Goal: Task Accomplishment & Management: Manage account settings

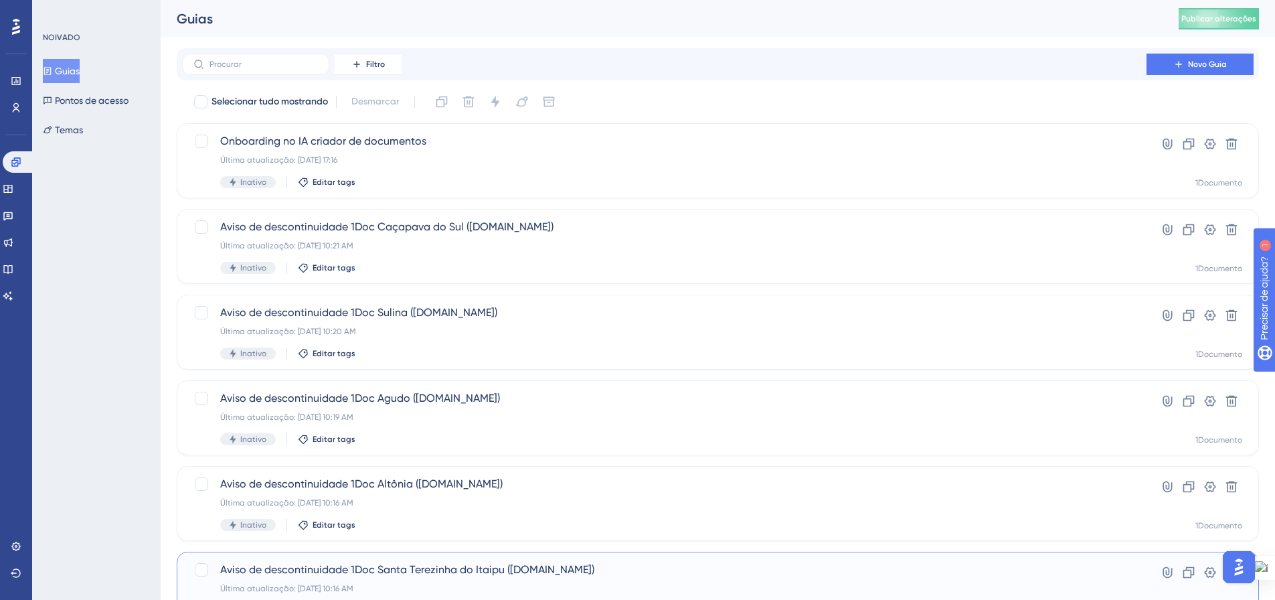
click at [491, 552] on div "Aviso de descontinuidade 1Doc Santa Terezinha do Itaipu ([DOMAIN_NAME]) Última …" at bounding box center [718, 589] width 1083 height 75
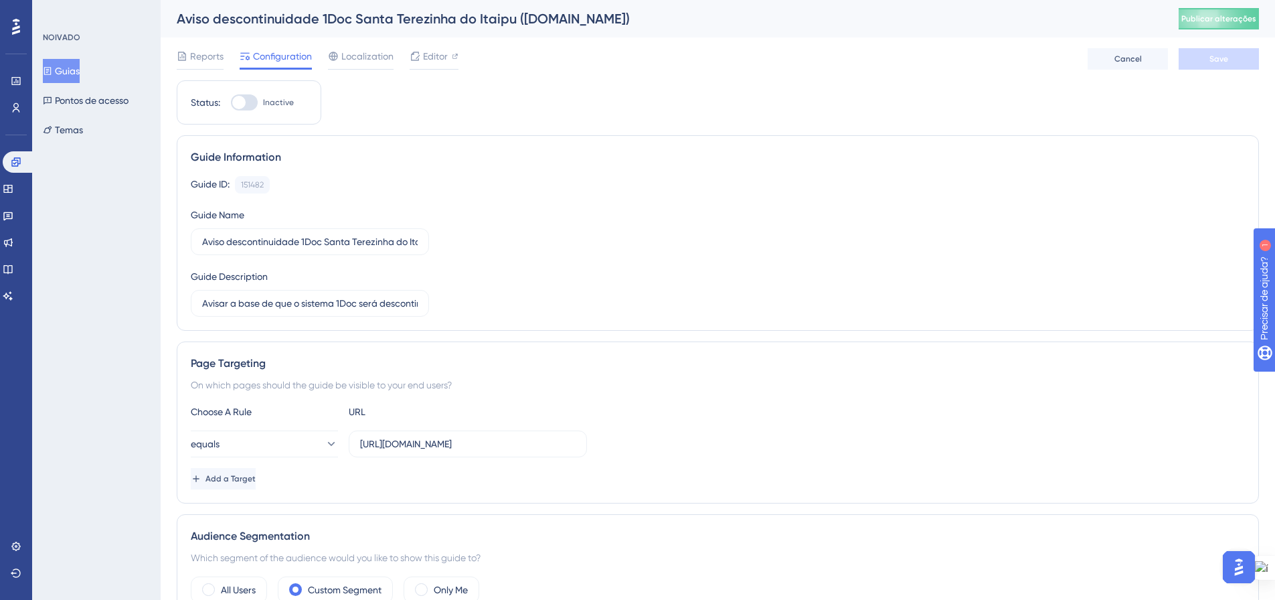
click at [1058, 312] on div "Guide ID: 151482 Copy Guide Name Aviso descontinuidade 1Doc Santa Terezinha do …" at bounding box center [718, 246] width 1055 height 141
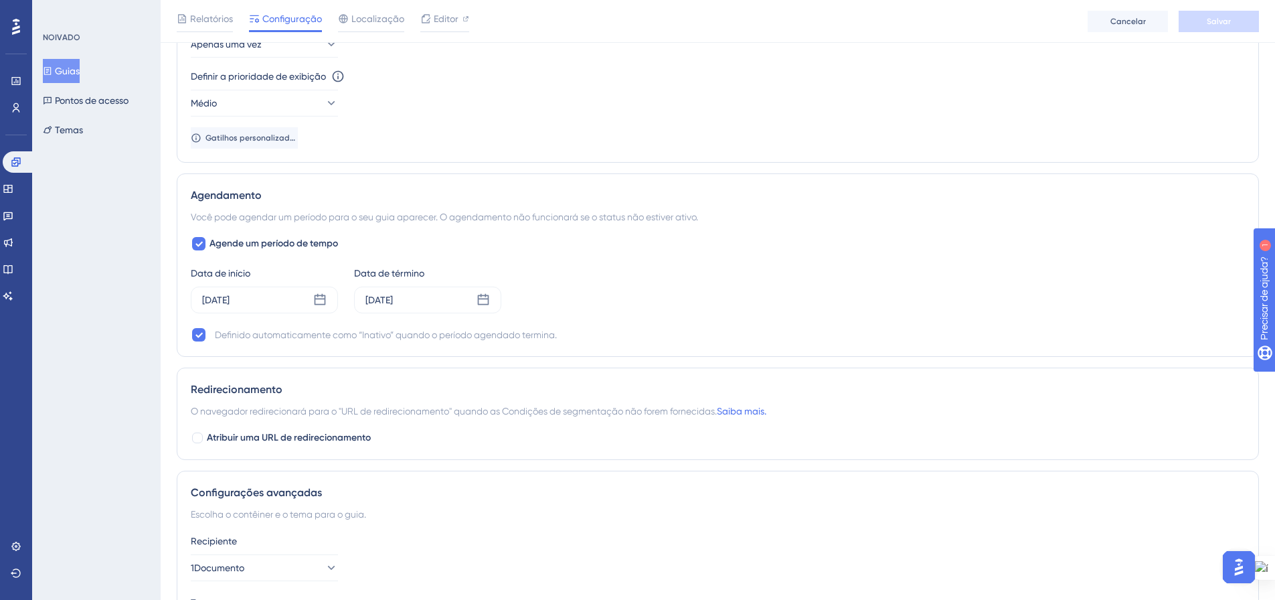
scroll to position [765, 0]
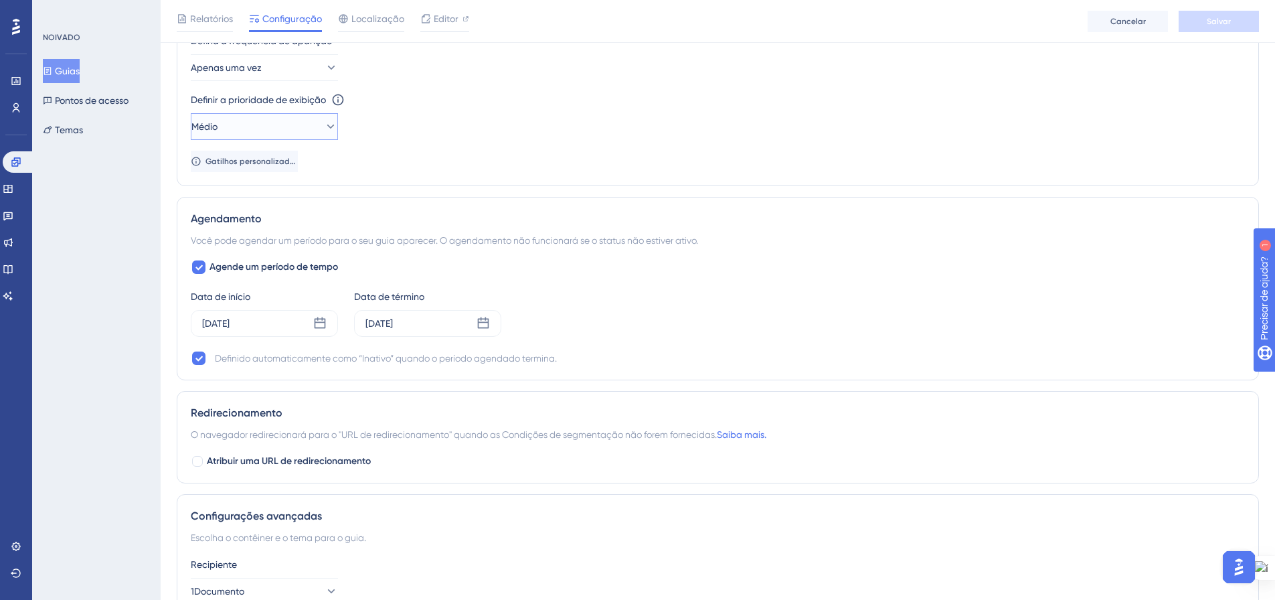
click at [324, 123] on icon at bounding box center [330, 126] width 13 height 13
click at [226, 252] on font "Mais alto" at bounding box center [219, 247] width 38 height 11
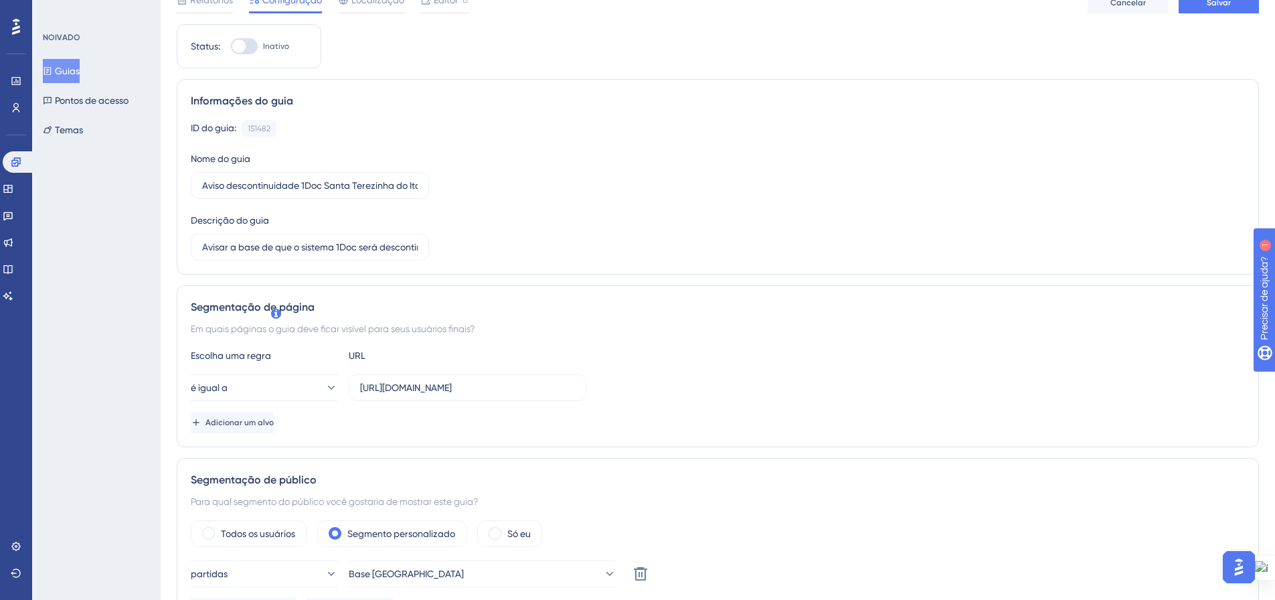
scroll to position [0, 0]
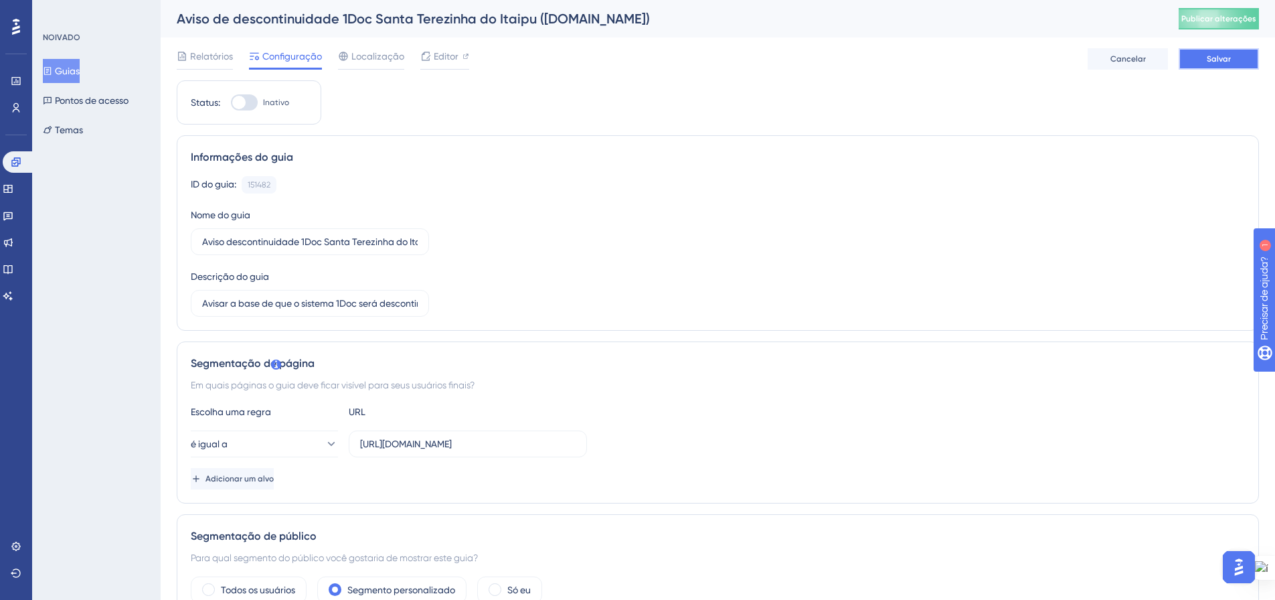
click at [1210, 60] on font "Salvar" at bounding box center [1219, 58] width 24 height 9
click at [1235, 19] on font "Publicar alterações" at bounding box center [1219, 18] width 75 height 9
click at [455, 62] on span "Editor" at bounding box center [446, 56] width 25 height 16
click at [1221, 27] on button "Publicar alterações" at bounding box center [1219, 18] width 80 height 21
click at [62, 69] on button "Guias" at bounding box center [61, 71] width 37 height 24
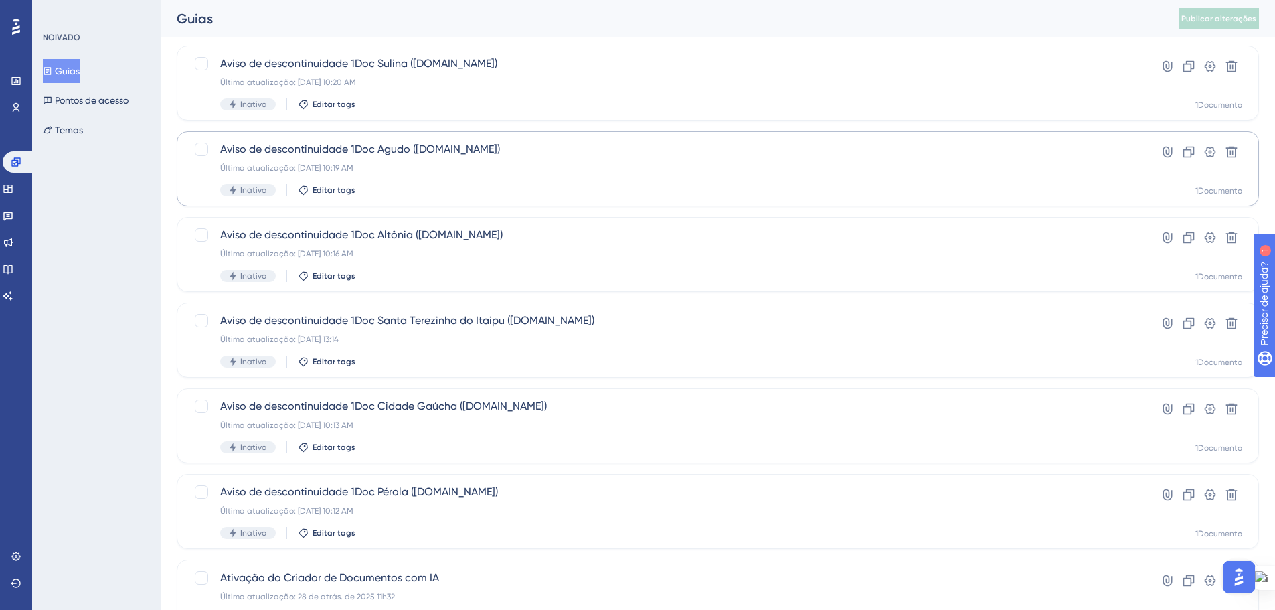
scroll to position [402, 0]
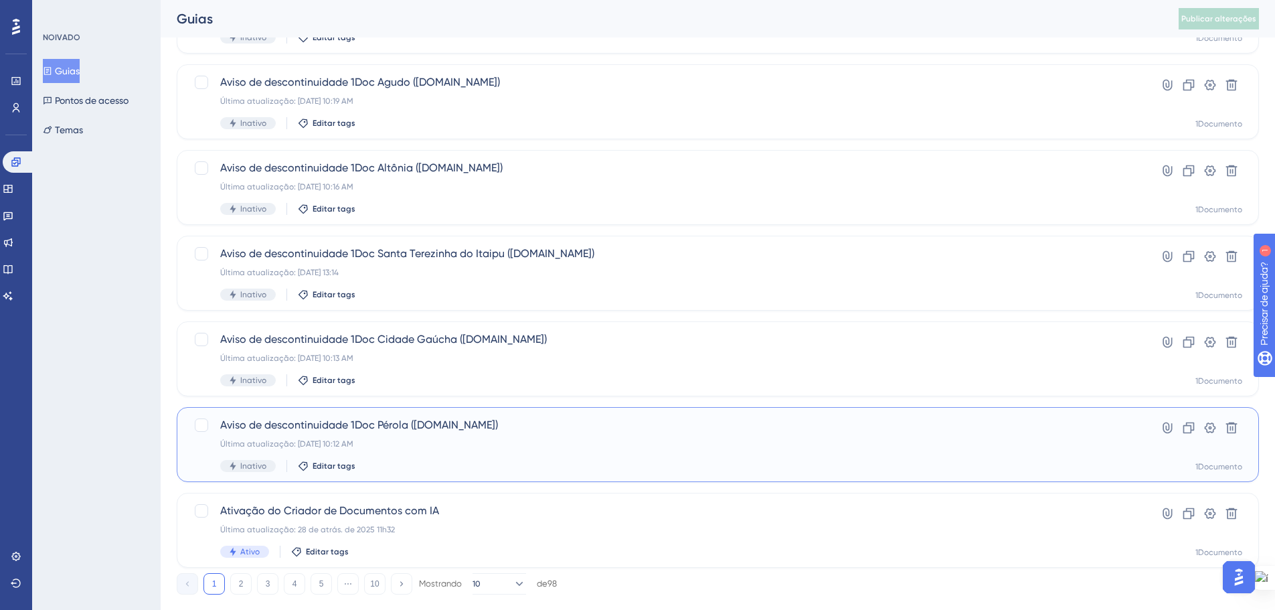
click at [575, 436] on div "Aviso de descontinuidade 1Doc Pérola (Gov.br) Última atualização: 09 de set. de…" at bounding box center [664, 444] width 888 height 55
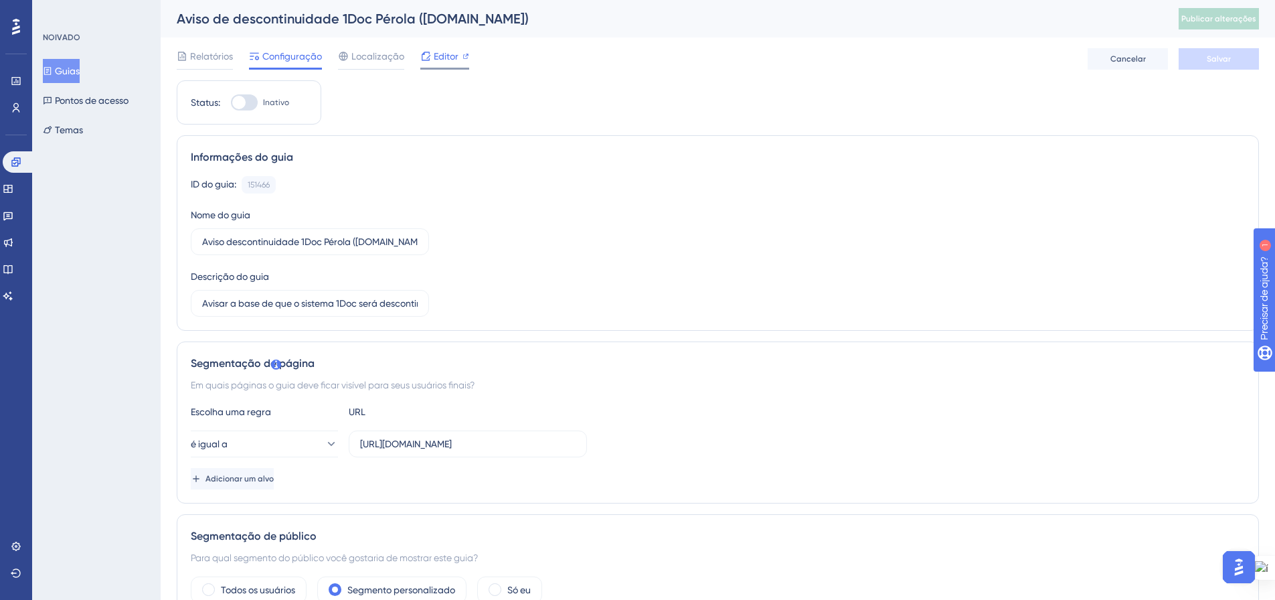
drag, startPoint x: 463, startPoint y: 58, endPoint x: 447, endPoint y: 58, distance: 15.4
click at [447, 58] on font "Editor" at bounding box center [446, 56] width 25 height 11
click at [72, 138] on button "Temas" at bounding box center [63, 130] width 40 height 24
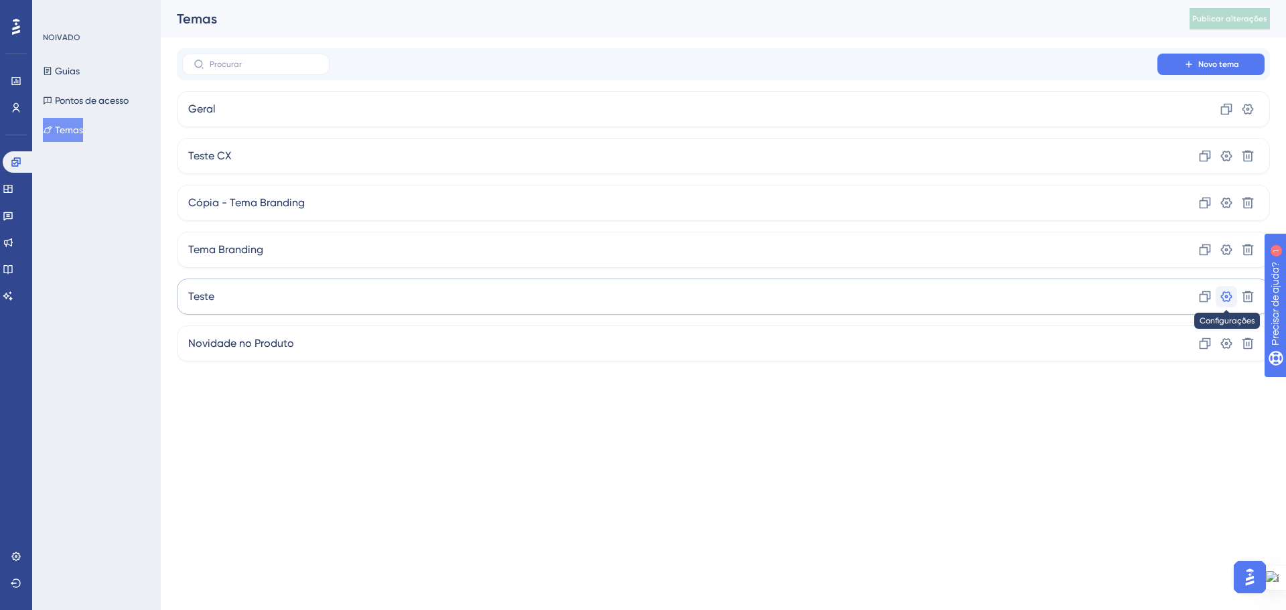
click at [1230, 295] on icon at bounding box center [1226, 296] width 11 height 11
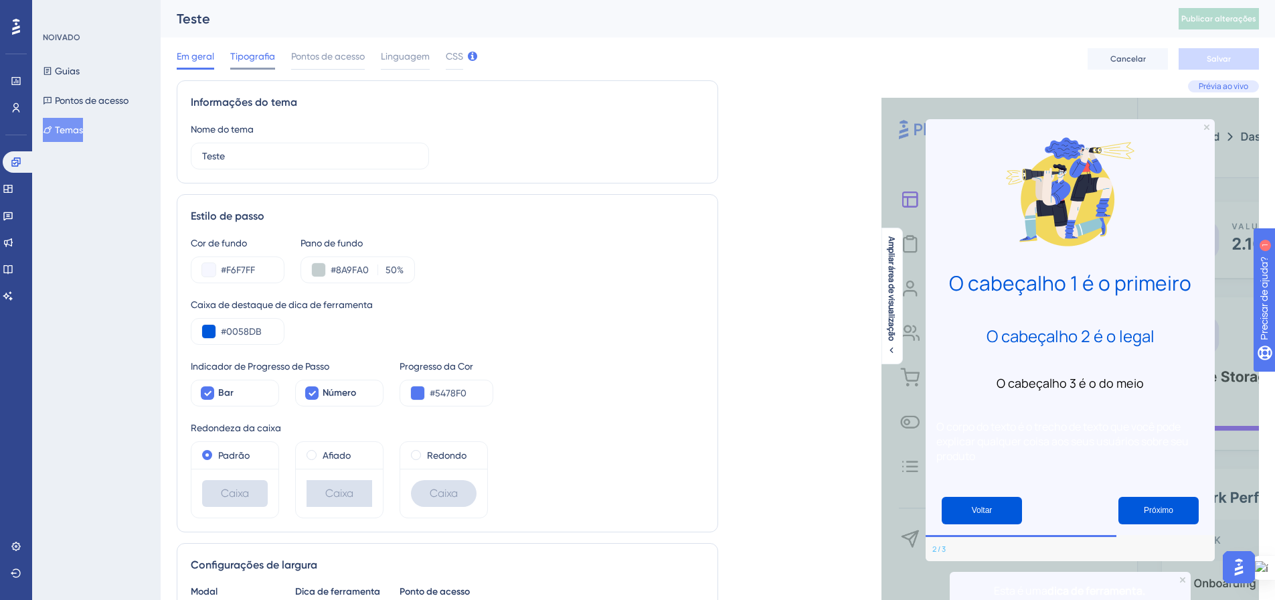
click at [267, 65] on div "Tipografia" at bounding box center [252, 58] width 45 height 21
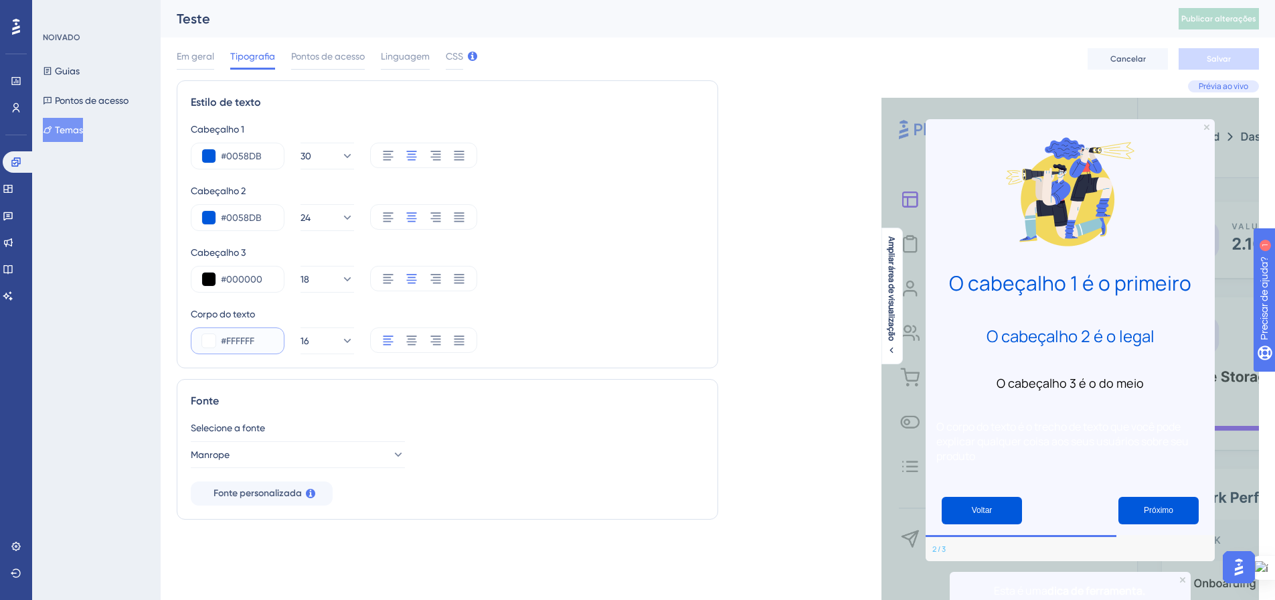
drag, startPoint x: 262, startPoint y: 342, endPoint x: 227, endPoint y: 339, distance: 34.9
click at [227, 339] on input "#FFFFFF" at bounding box center [247, 341] width 52 height 16
click at [622, 285] on div "#000000 18" at bounding box center [448, 279] width 514 height 27
click at [191, 53] on font "Em geral" at bounding box center [195, 56] width 37 height 11
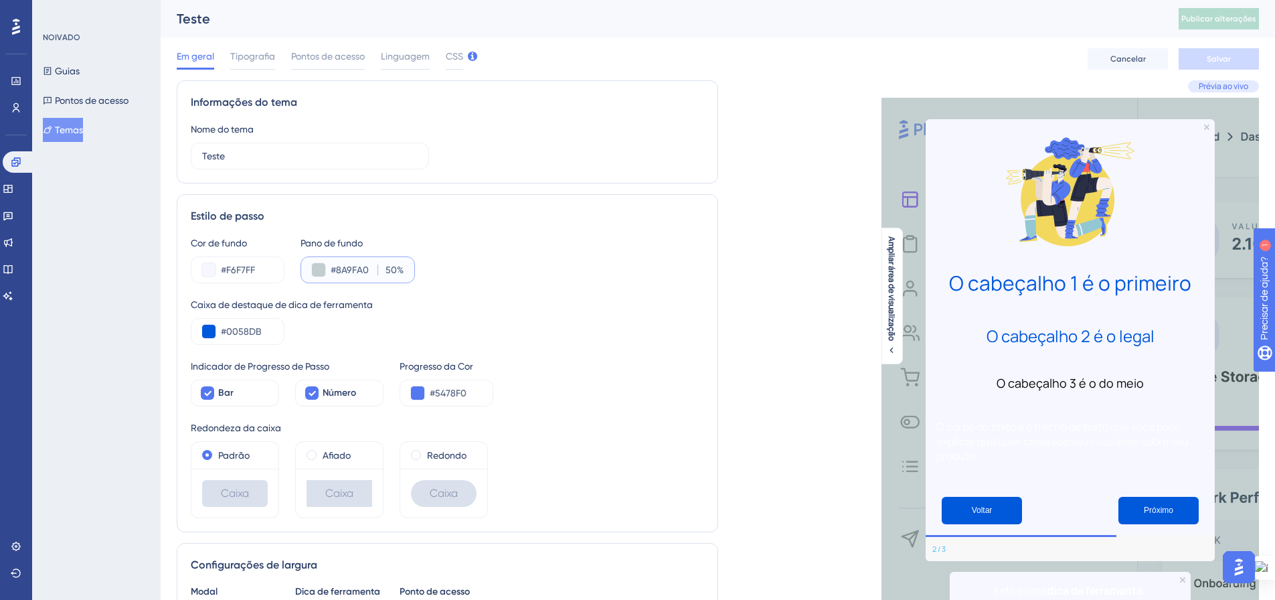
drag, startPoint x: 366, startPoint y: 268, endPoint x: 329, endPoint y: 266, distance: 37.5
click at [331, 266] on input "#8A9FA0" at bounding box center [352, 270] width 42 height 16
paste input "8A9FA"
drag, startPoint x: 266, startPoint y: 270, endPoint x: 228, endPoint y: 270, distance: 38.2
click at [228, 270] on input "#F6F7FF" at bounding box center [247, 270] width 52 height 16
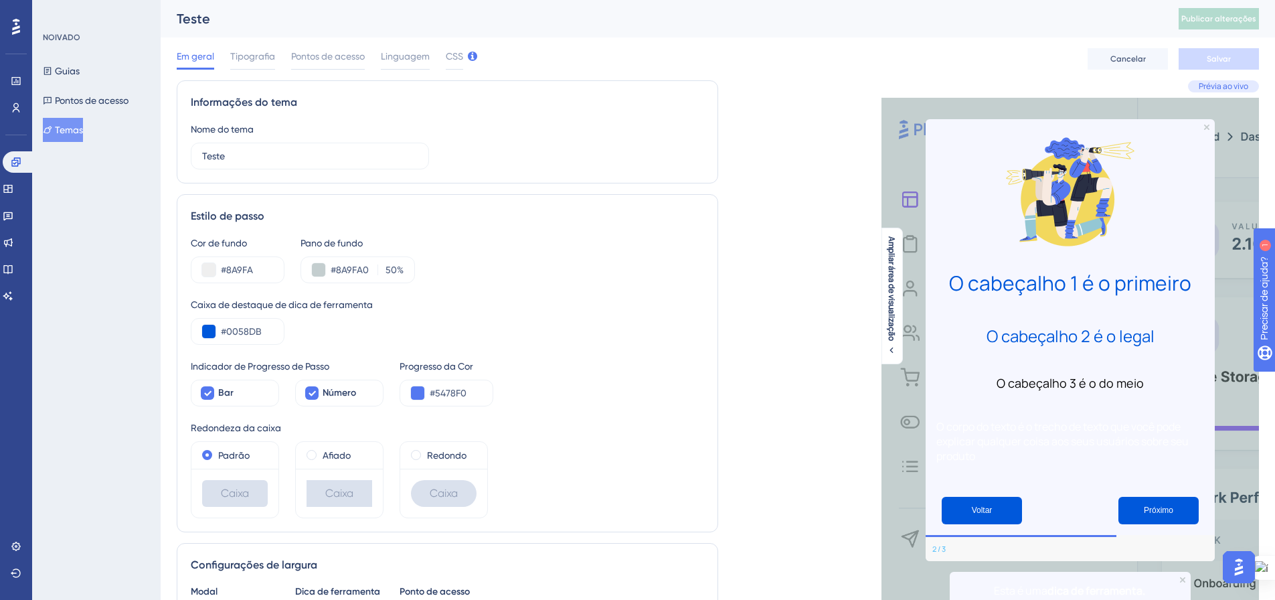
click at [478, 279] on div "Cor de fundo #8A9FA Pano de fundo #8A9FA0 50 %" at bounding box center [448, 259] width 514 height 48
click at [256, 271] on input "#8A9FA" at bounding box center [247, 270] width 52 height 16
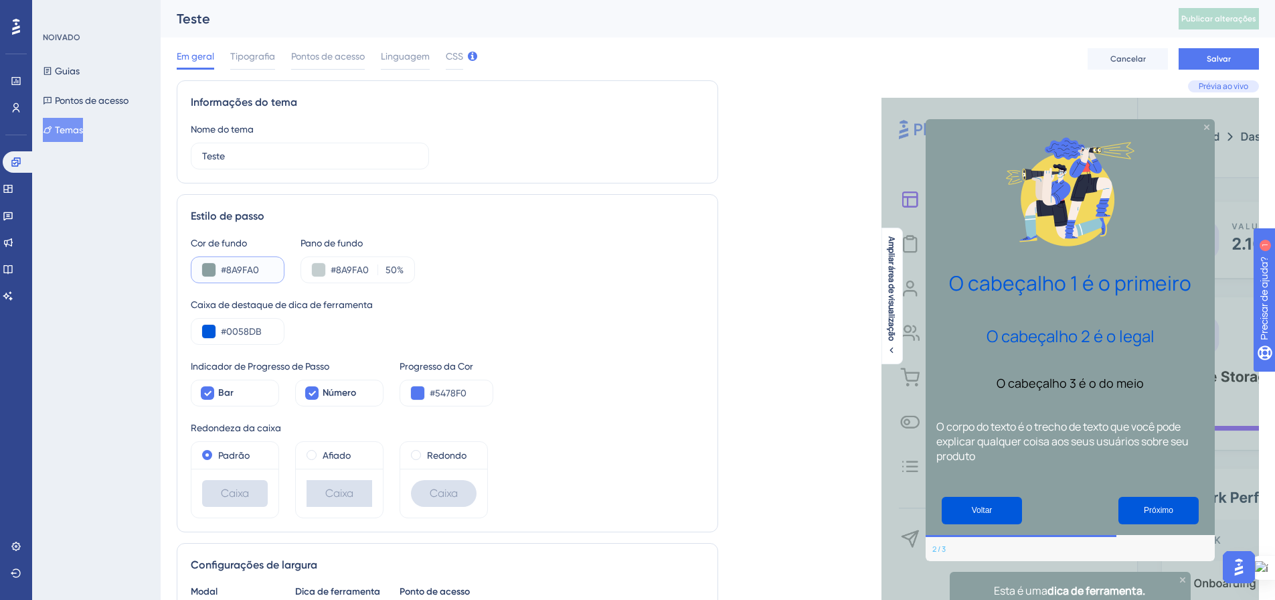
type input "#8A9FA0"
click at [613, 315] on div "Caixa de destaque de dica de ferramenta #0058DB" at bounding box center [448, 321] width 514 height 48
click at [1218, 54] on font "Salvar" at bounding box center [1219, 58] width 24 height 9
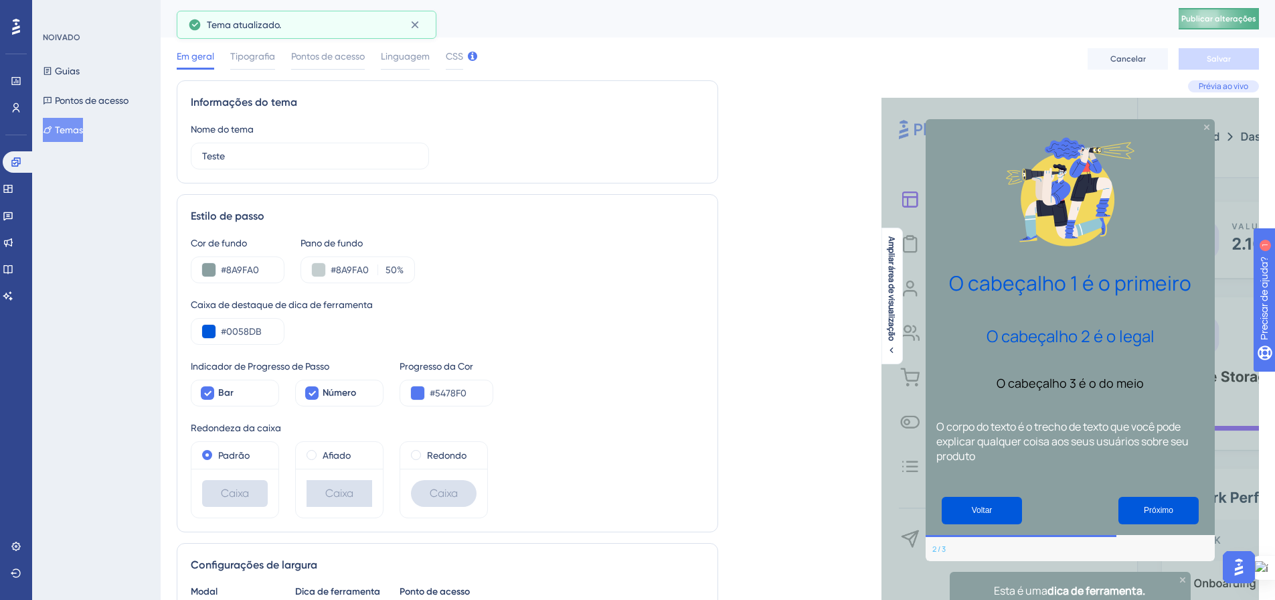
click at [1227, 18] on font "Publicar alterações" at bounding box center [1219, 18] width 75 height 9
